Goal: Transaction & Acquisition: Register for event/course

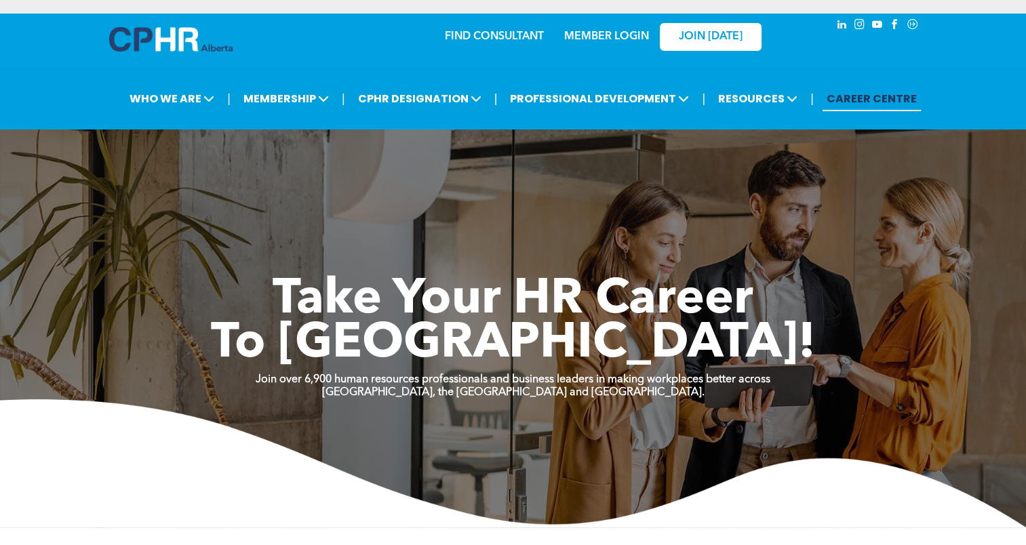
click at [632, 38] on link "MEMBER LOGIN" at bounding box center [606, 36] width 85 height 11
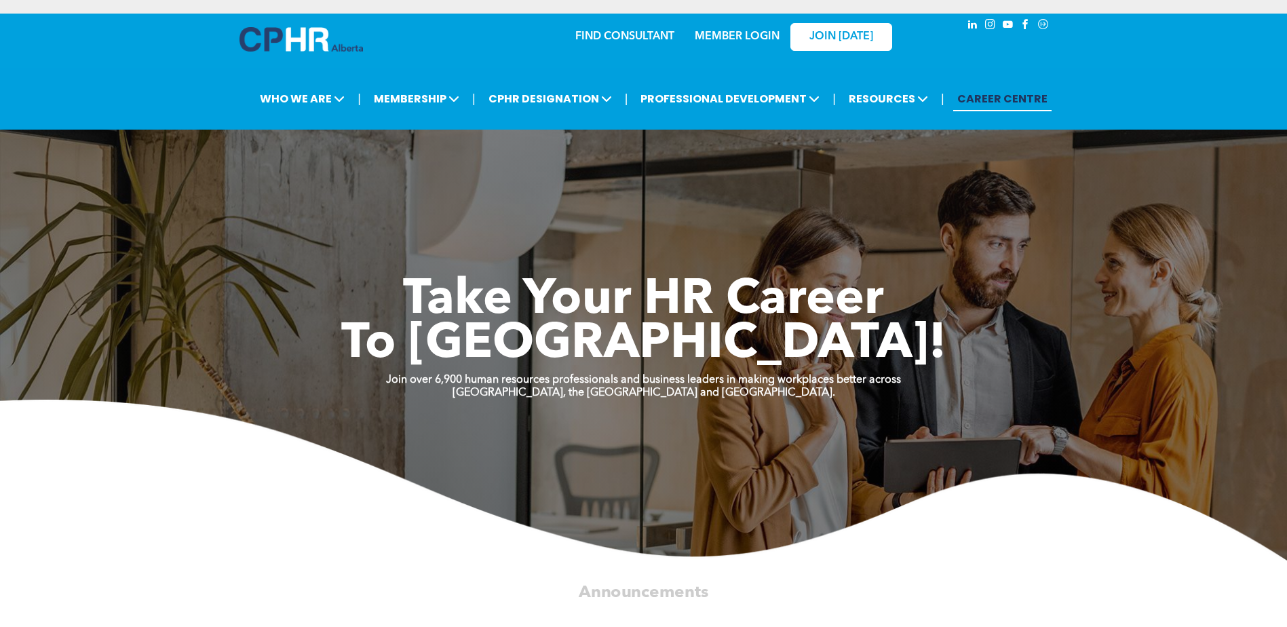
click at [729, 38] on link "MEMBER LOGIN" at bounding box center [737, 36] width 85 height 11
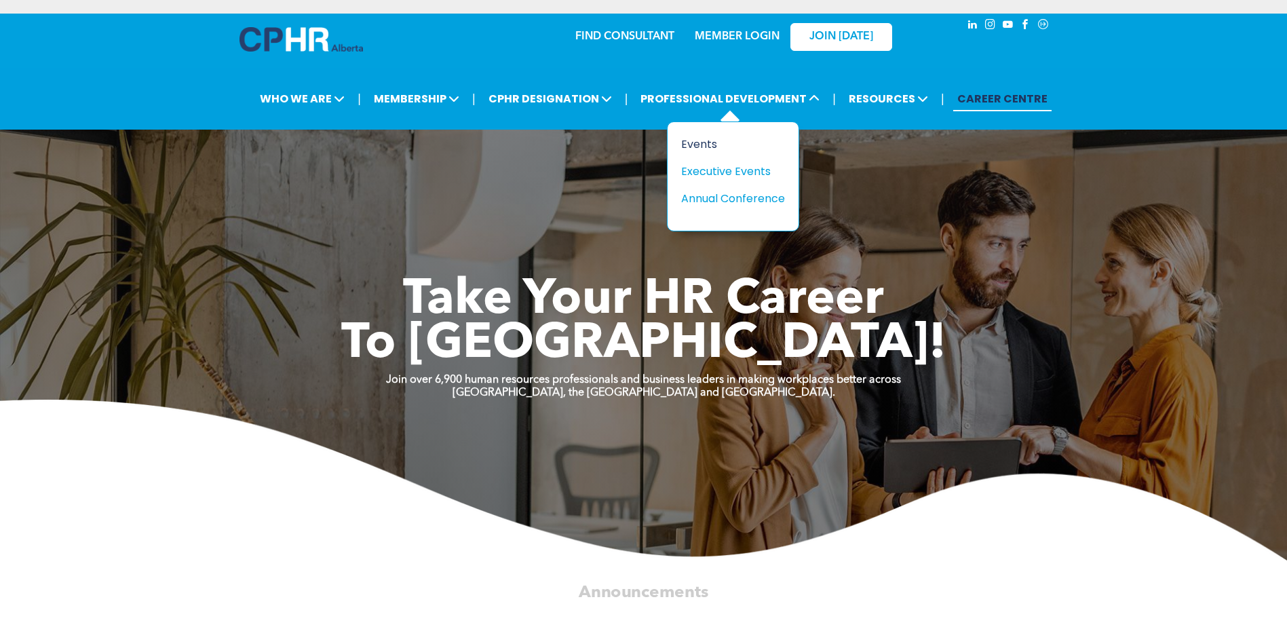
click at [710, 138] on div "Events" at bounding box center [728, 144] width 94 height 17
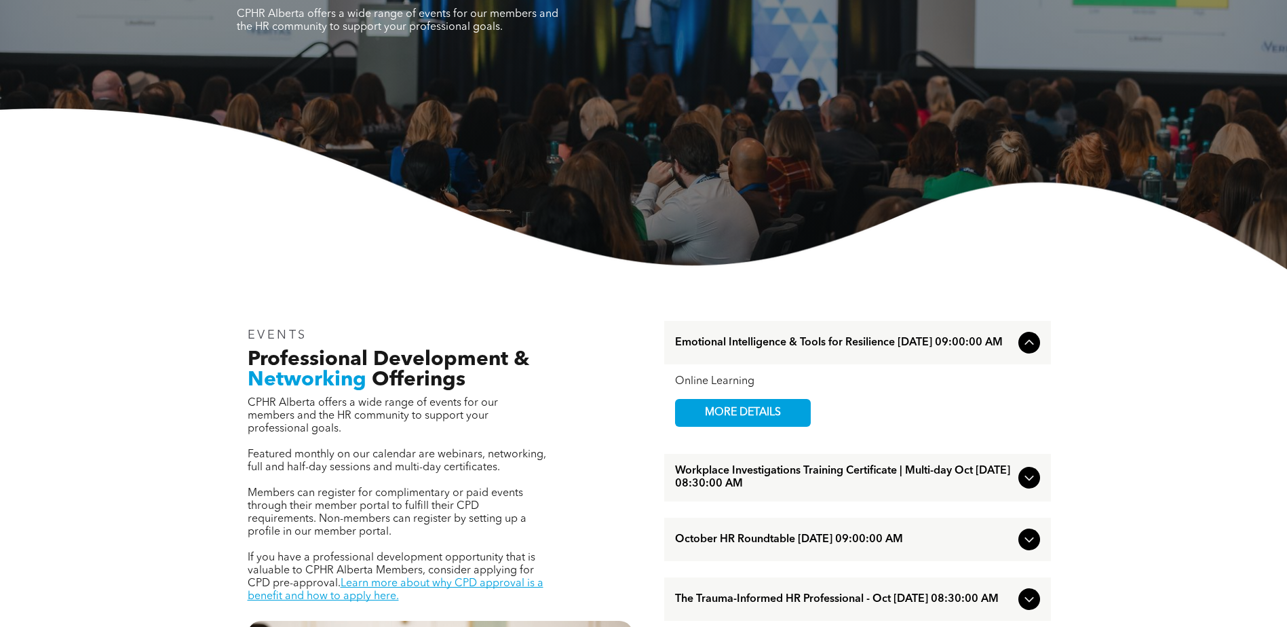
scroll to position [203, 0]
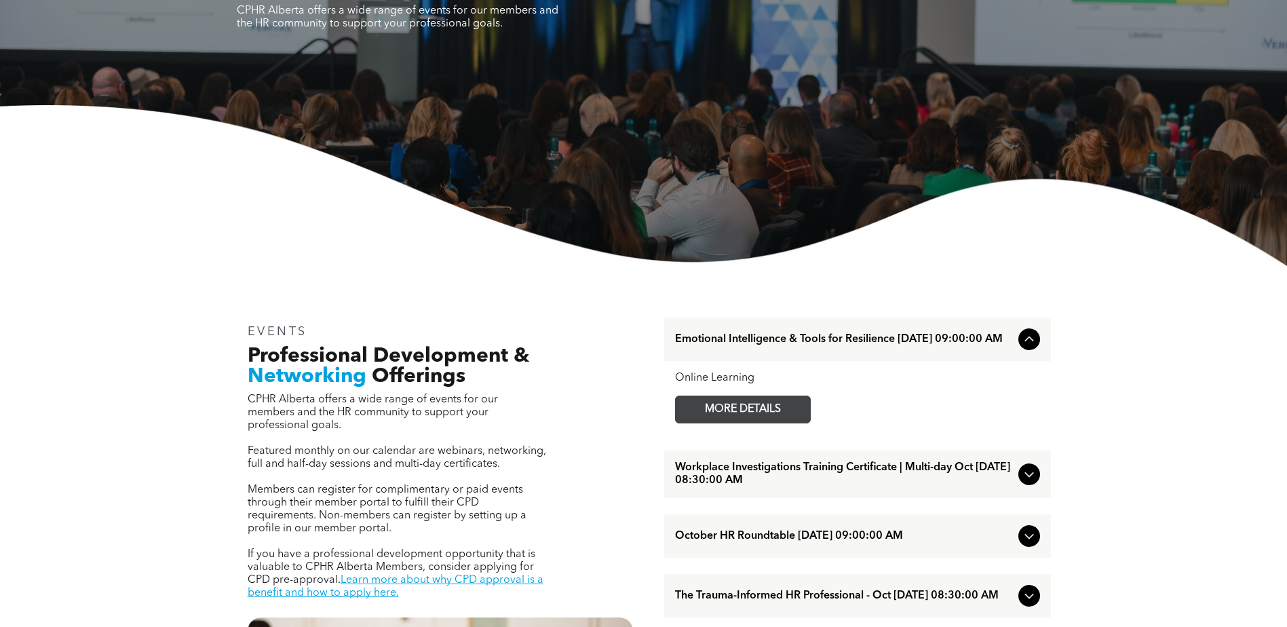
click at [792, 410] on span "MORE DETAILS" at bounding box center [742, 409] width 107 height 26
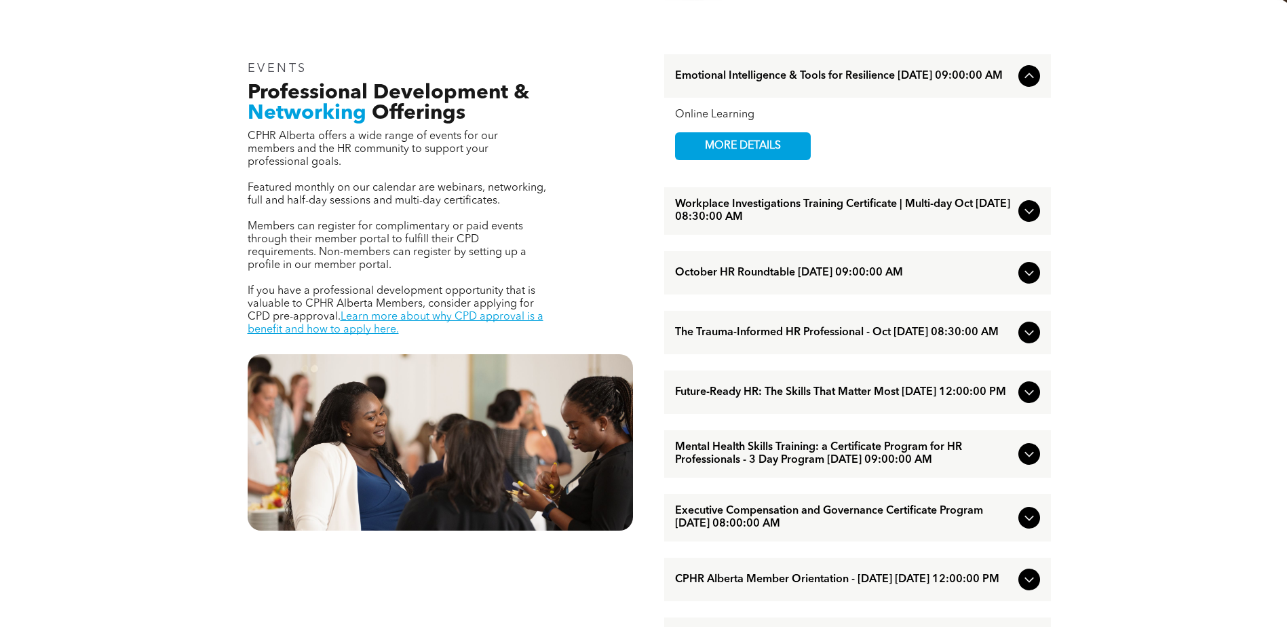
scroll to position [475, 0]
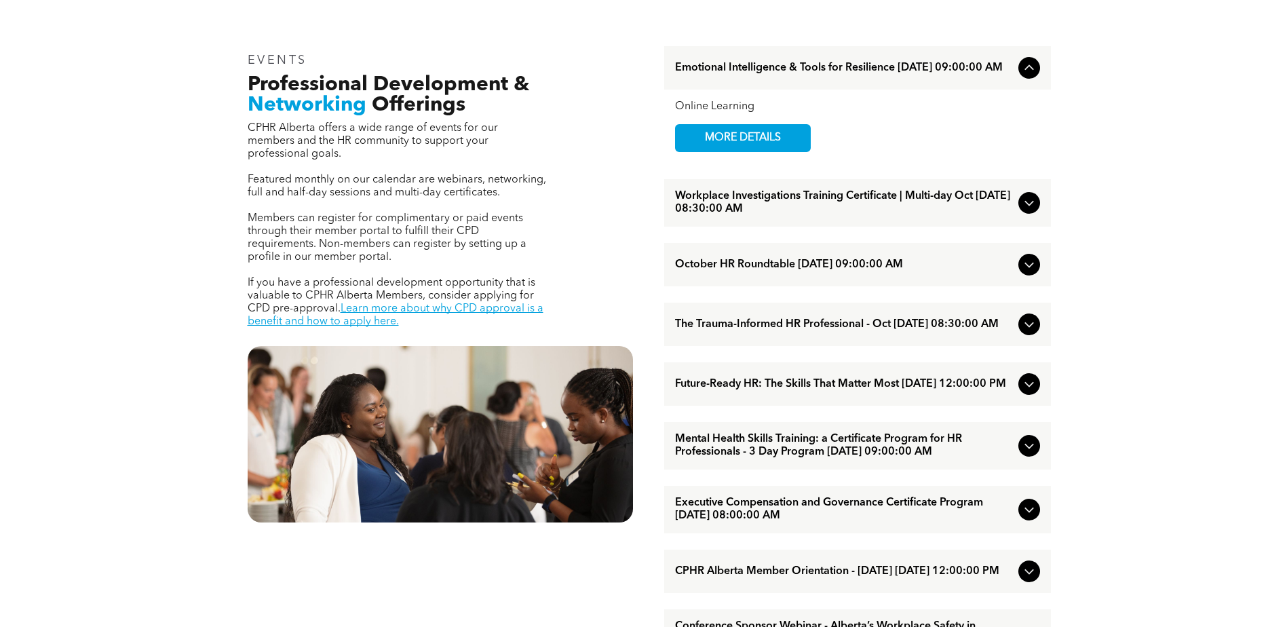
click at [1032, 263] on icon at bounding box center [1029, 264] width 16 height 16
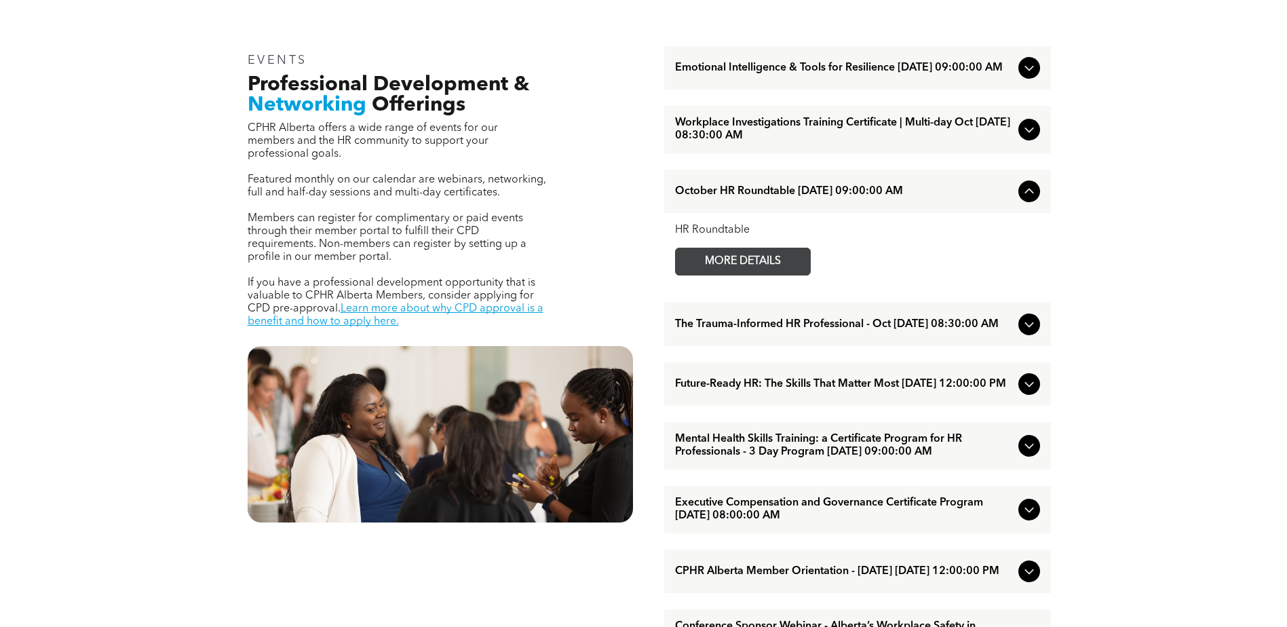
click at [788, 270] on span "MORE DETAILS" at bounding box center [742, 261] width 107 height 26
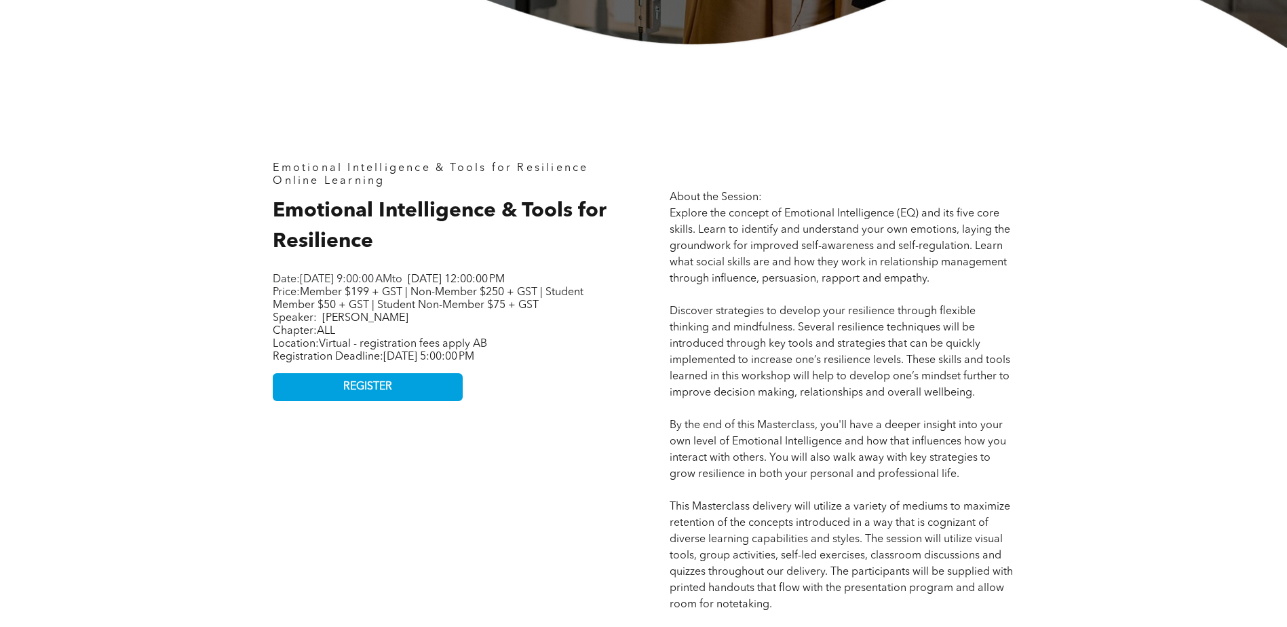
scroll to position [271, 0]
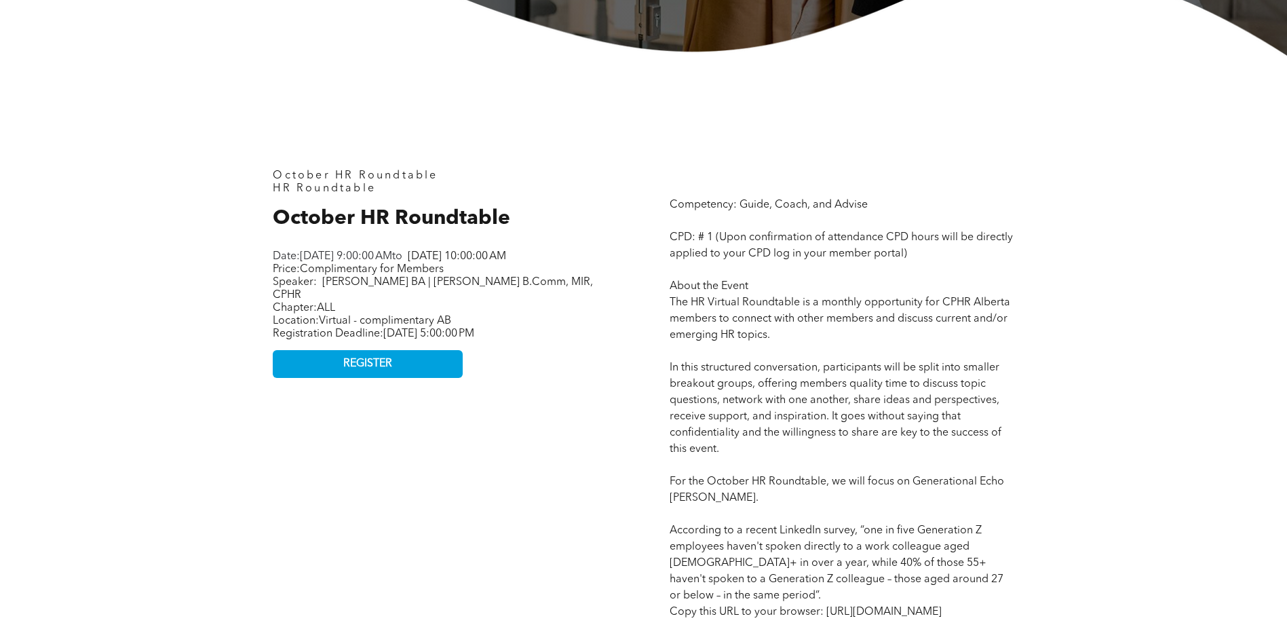
scroll to position [610, 0]
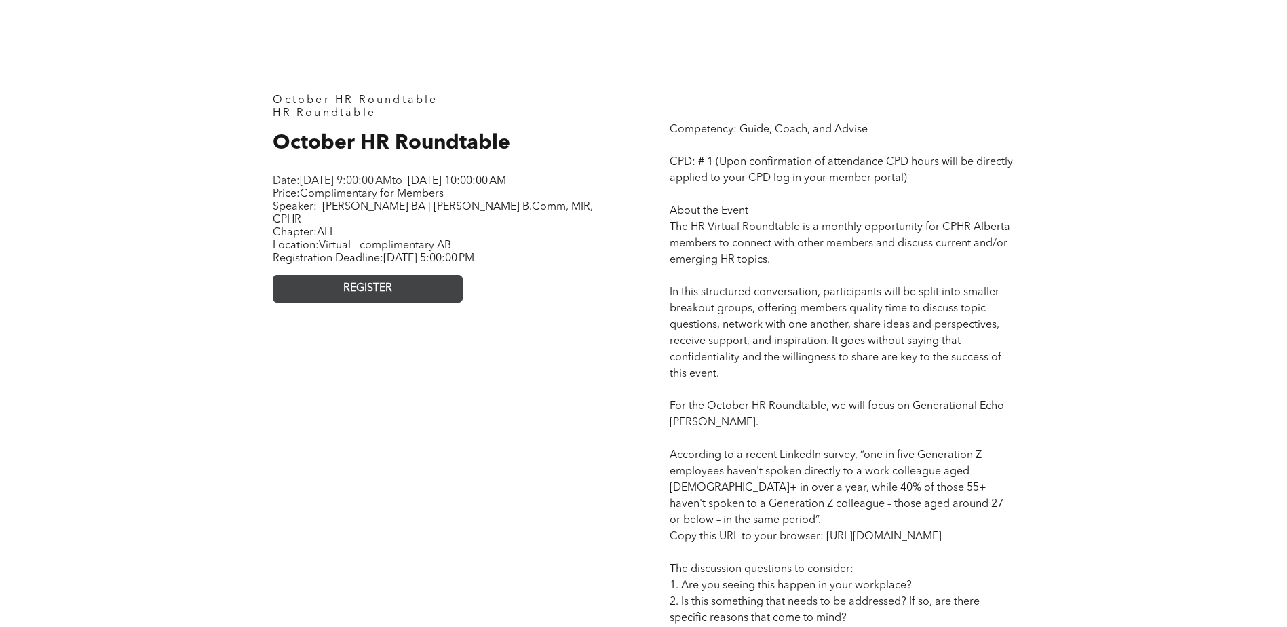
click at [443, 287] on link "REGISTER" at bounding box center [368, 289] width 190 height 28
